Goal: Information Seeking & Learning: Learn about a topic

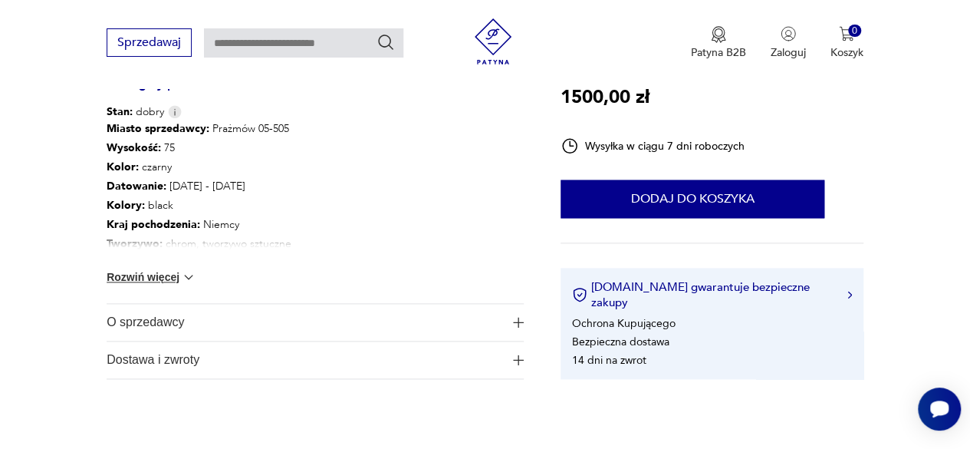
scroll to position [920, 0]
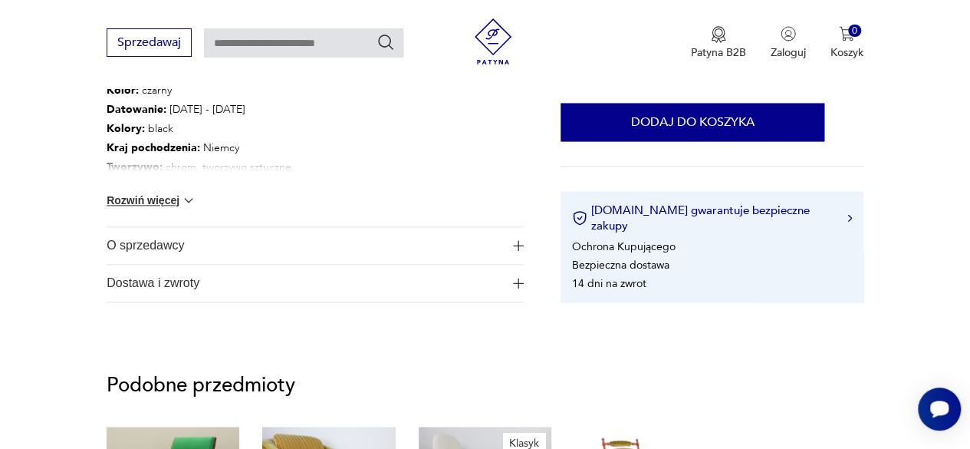
click at [146, 201] on button "Rozwiń więcej" at bounding box center [151, 199] width 89 height 15
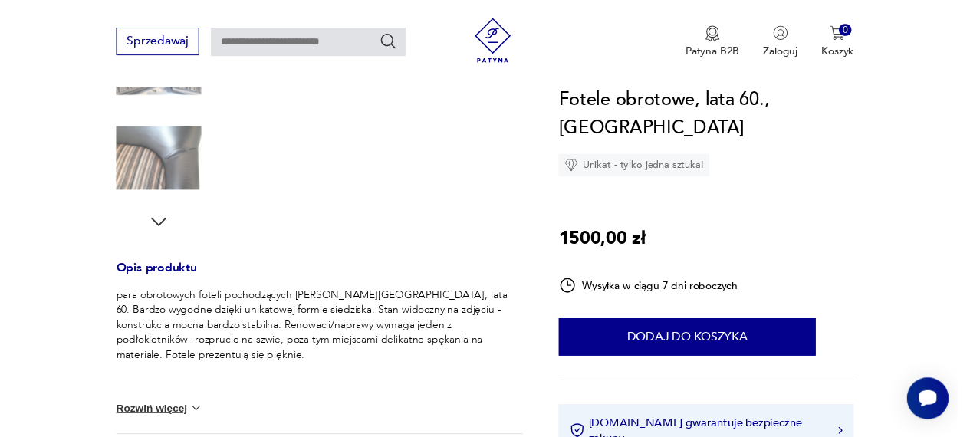
scroll to position [0, 0]
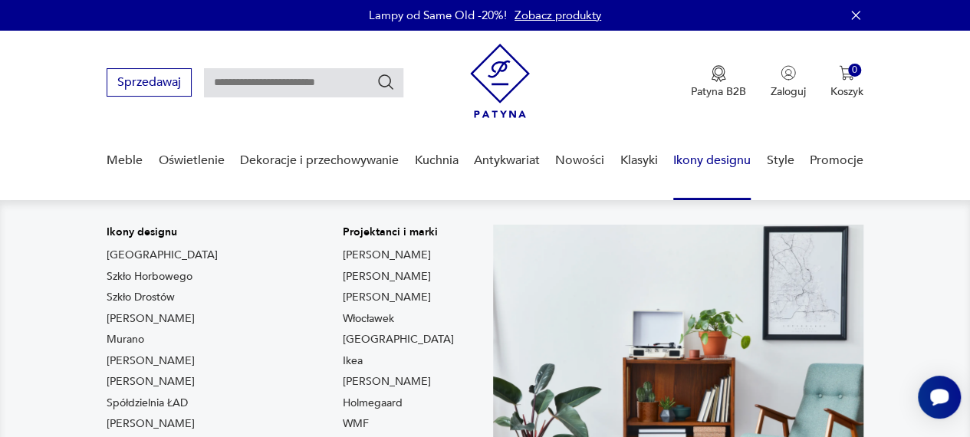
click at [617, 161] on link "Ikony designu" at bounding box center [711, 160] width 77 height 59
click at [617, 154] on link "Ikony designu" at bounding box center [711, 160] width 77 height 59
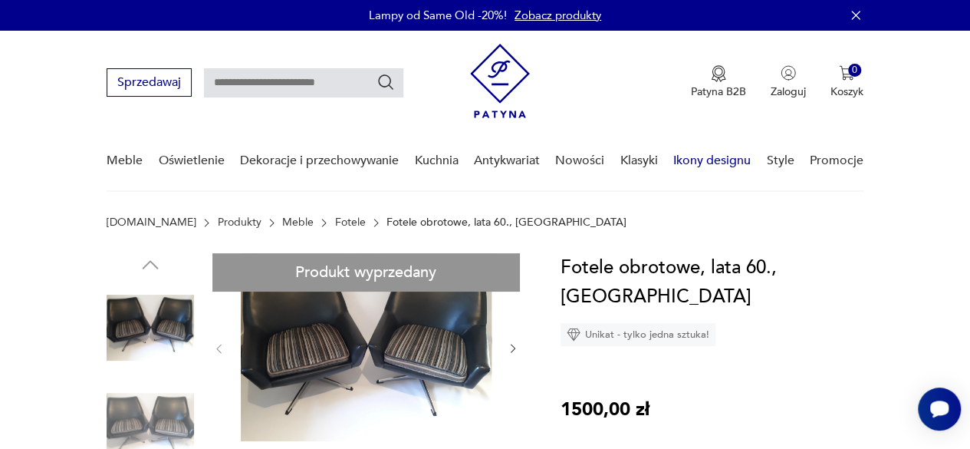
click at [617, 154] on link "Ikony designu" at bounding box center [711, 160] width 77 height 59
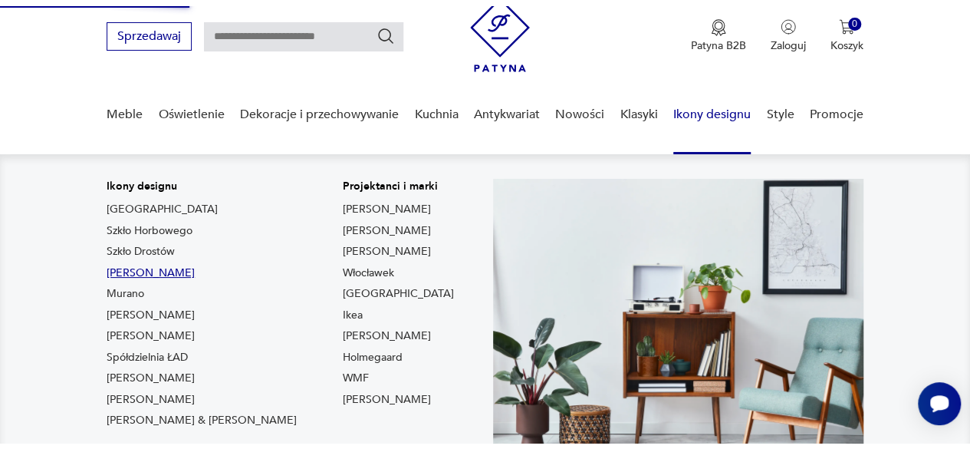
scroll to position [77, 0]
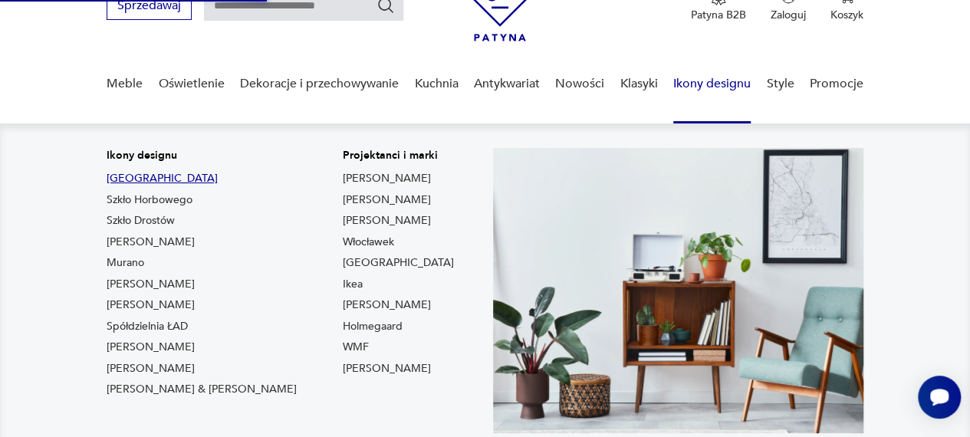
click at [124, 179] on link "[GEOGRAPHIC_DATA]" at bounding box center [162, 178] width 111 height 15
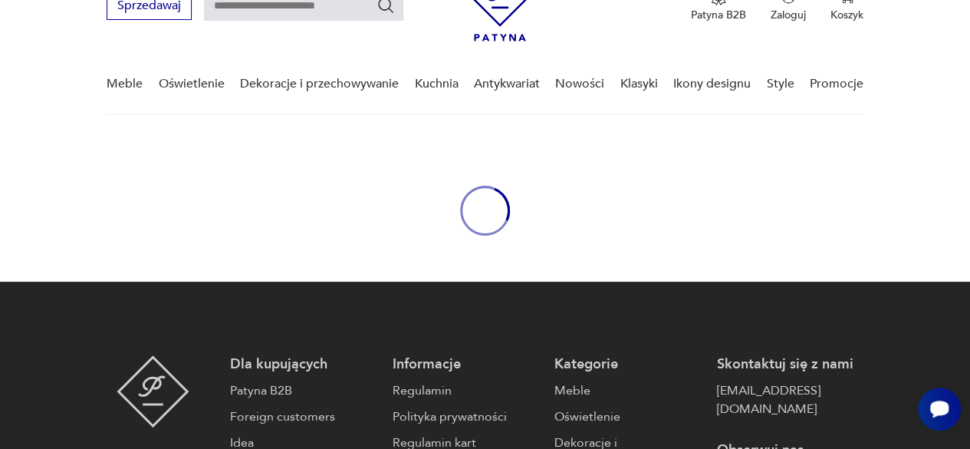
type input "****"
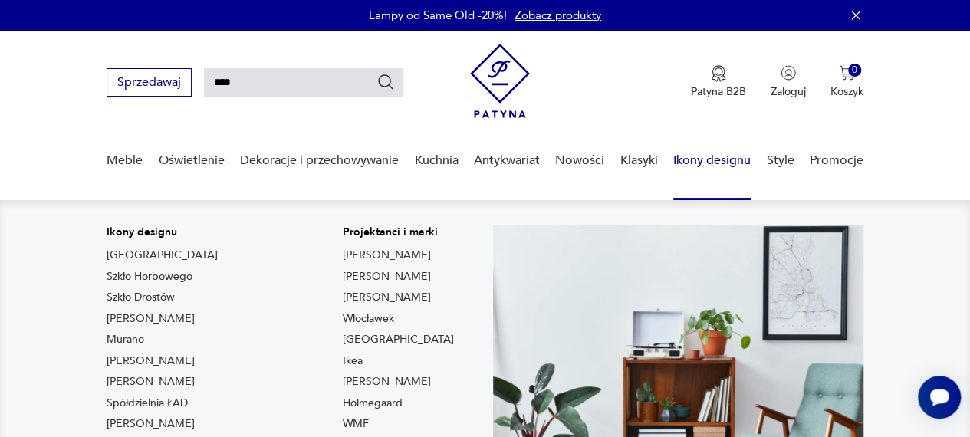
click at [617, 159] on link "Ikony designu" at bounding box center [711, 160] width 77 height 59
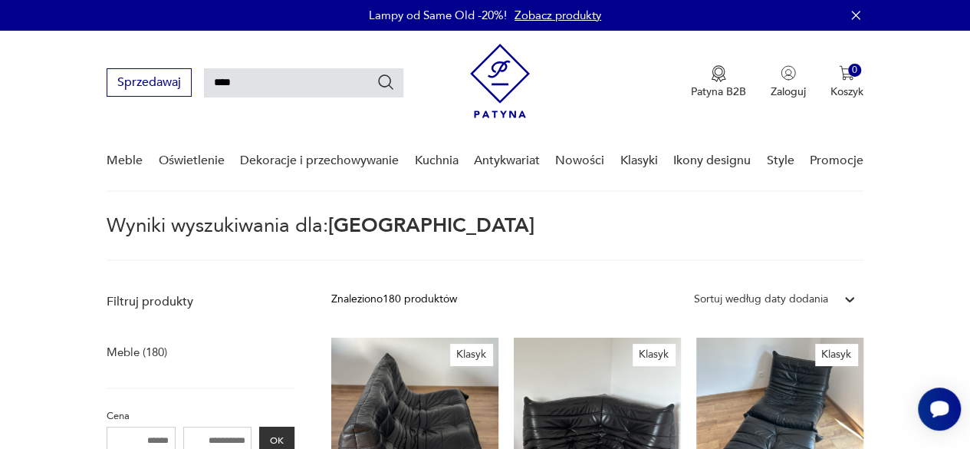
click at [483, 82] on img at bounding box center [500, 81] width 60 height 74
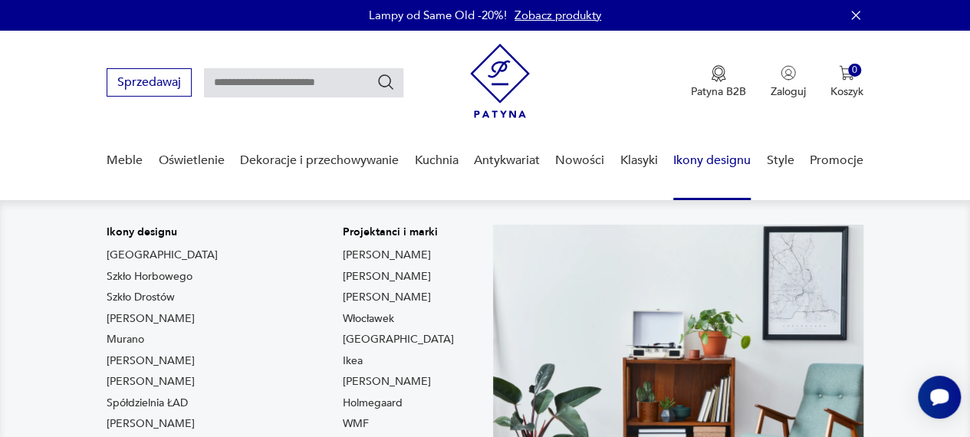
click at [617, 169] on link "Ikony designu" at bounding box center [711, 160] width 77 height 59
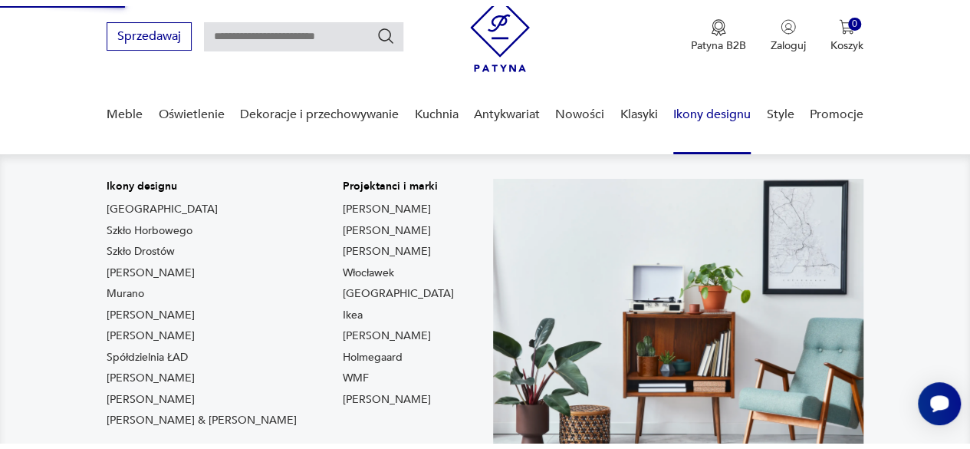
scroll to position [77, 0]
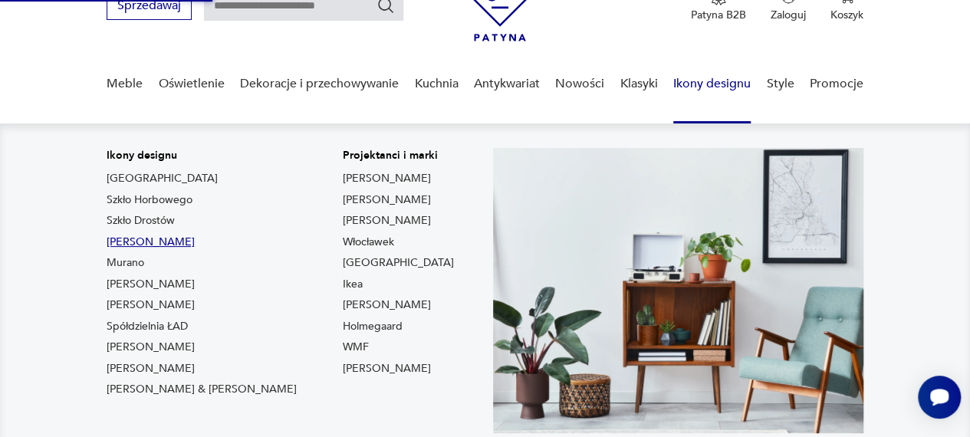
click at [172, 239] on link "[PERSON_NAME]" at bounding box center [151, 242] width 88 height 15
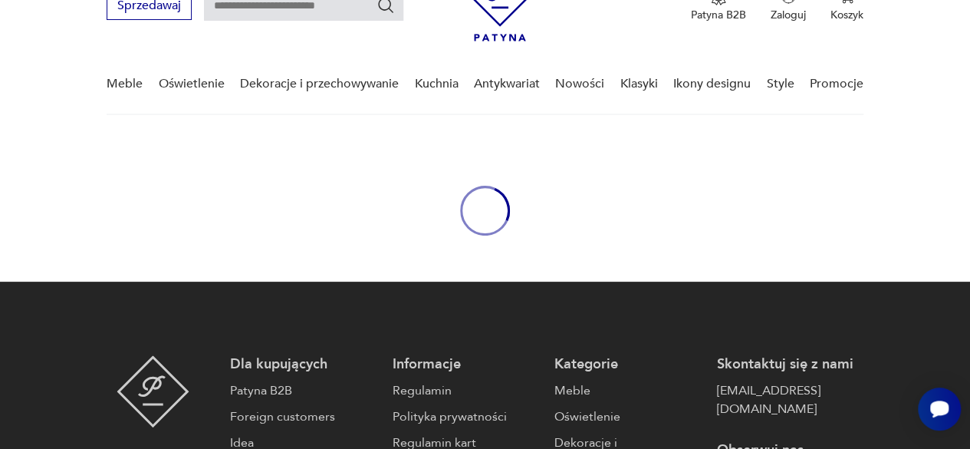
type input "*******"
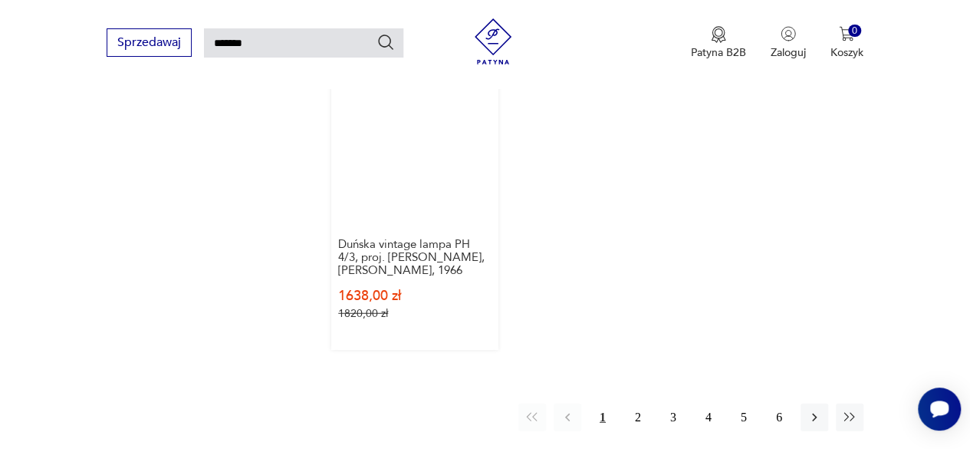
scroll to position [1916, 0]
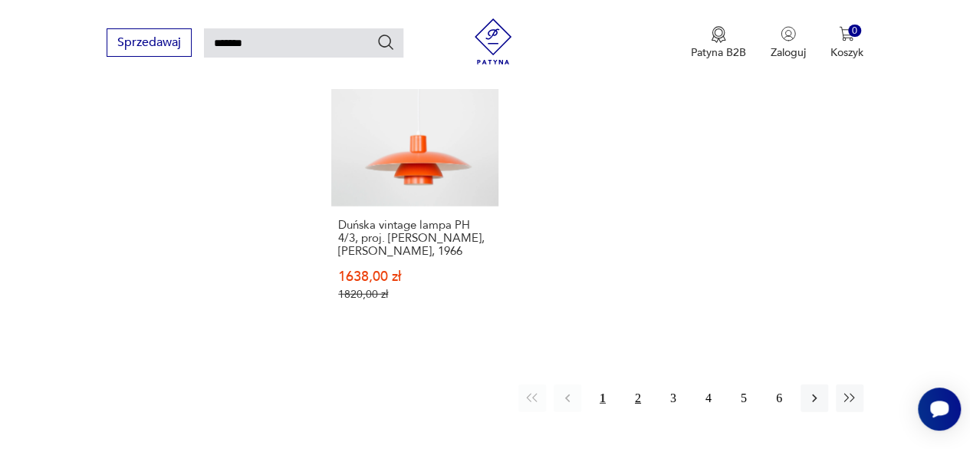
click at [617, 384] on button "2" at bounding box center [638, 398] width 28 height 28
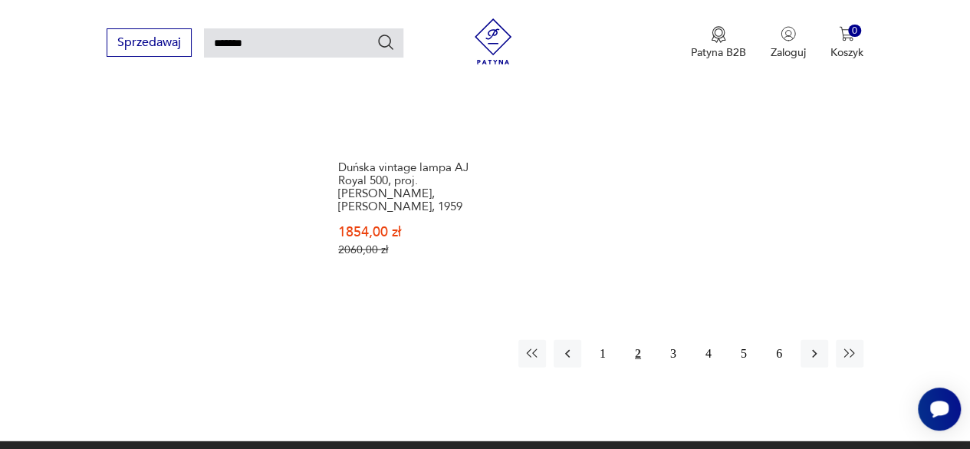
scroll to position [1896, 0]
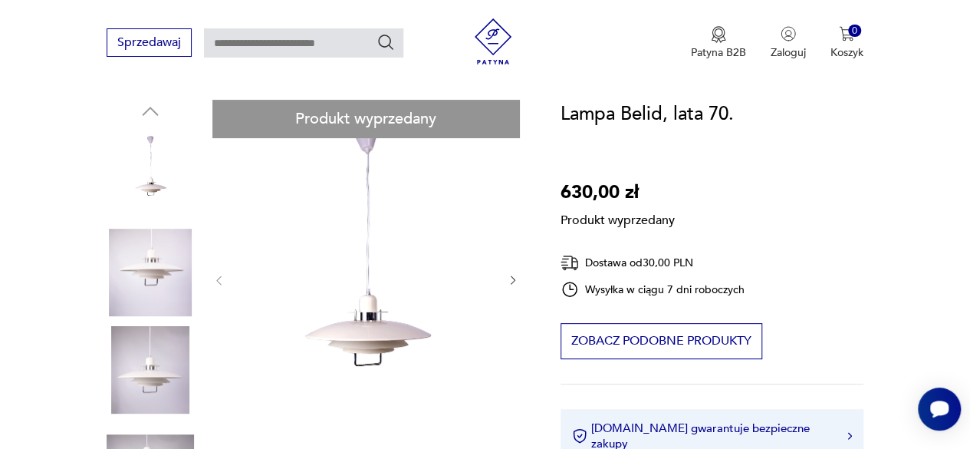
scroll to position [230, 0]
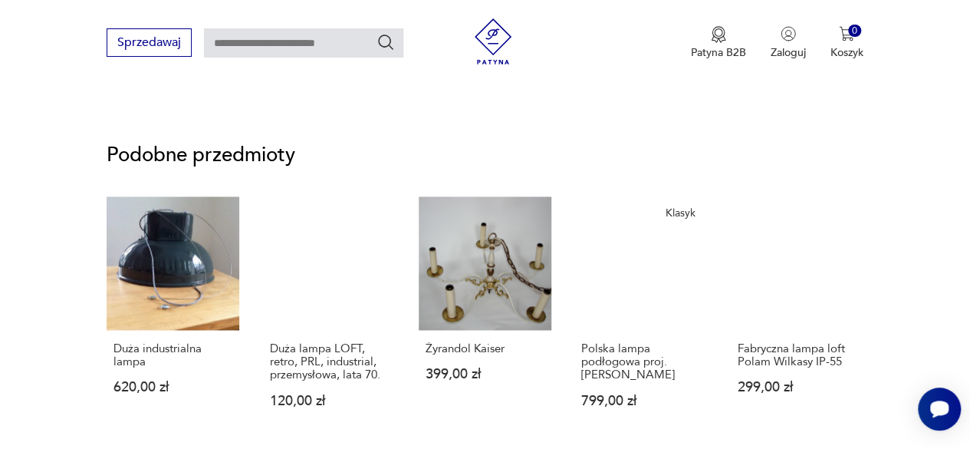
scroll to position [920, 0]
